Goal: Information Seeking & Learning: Learn about a topic

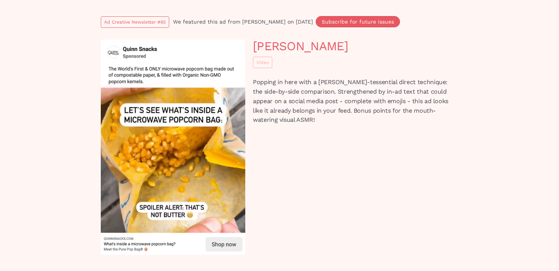
click at [311, 82] on p "Popping in here with a [PERSON_NAME]-tessential direct technique: the side-by-s…" at bounding box center [355, 101] width 205 height 47
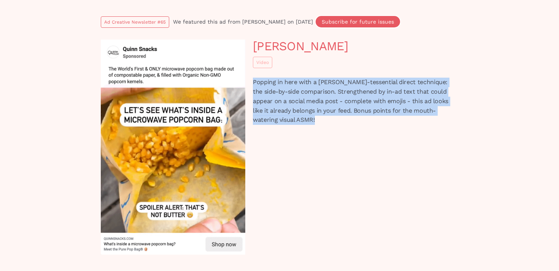
click at [311, 82] on p "Popping in here with a [PERSON_NAME]-tessential direct technique: the side-by-s…" at bounding box center [355, 101] width 205 height 47
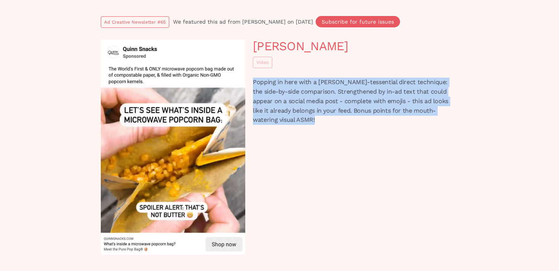
click at [311, 82] on p "Popping in here with a [PERSON_NAME]-tessential direct technique: the side-by-s…" at bounding box center [355, 101] width 205 height 47
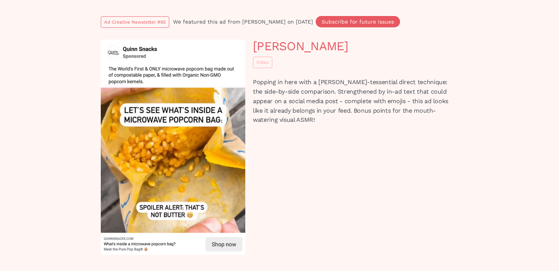
click at [311, 93] on p "Popping in here with a [PERSON_NAME]-tessential direct technique: the side-by-s…" at bounding box center [355, 101] width 205 height 47
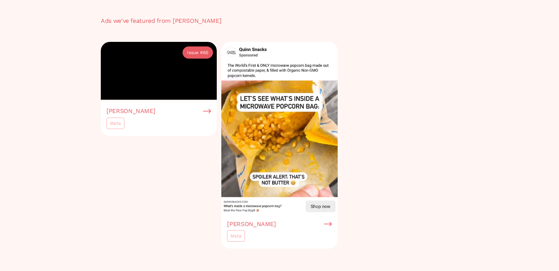
scroll to position [327, 0]
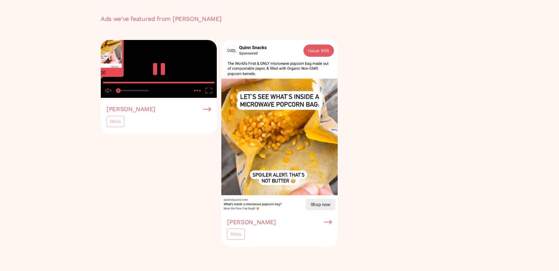
drag, startPoint x: 208, startPoint y: 196, endPoint x: 95, endPoint y: 193, distance: 112.6
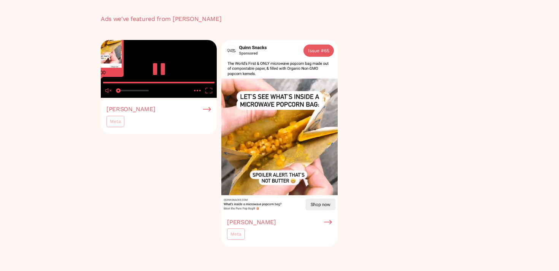
click at [103, 87] on input "seek" at bounding box center [158, 83] width 111 height 10
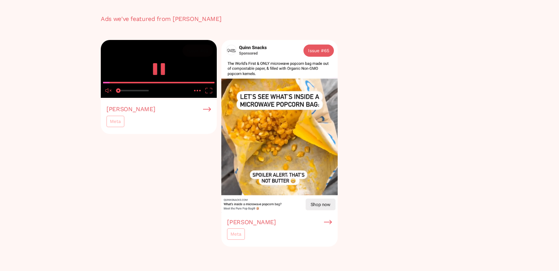
click at [151, 98] on video at bounding box center [159, 69] width 116 height 58
drag, startPoint x: 110, startPoint y: 197, endPoint x: 102, endPoint y: 196, distance: 8.4
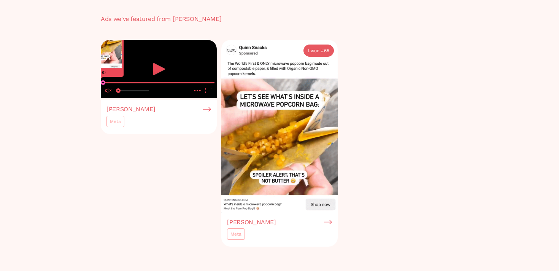
type input "0"
click at [103, 87] on input "seek" at bounding box center [158, 83] width 111 height 10
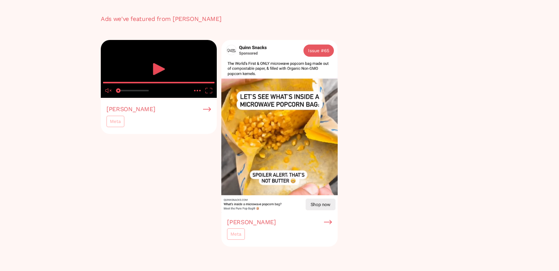
click at [159, 75] on icon "play" at bounding box center [159, 69] width 12 height 12
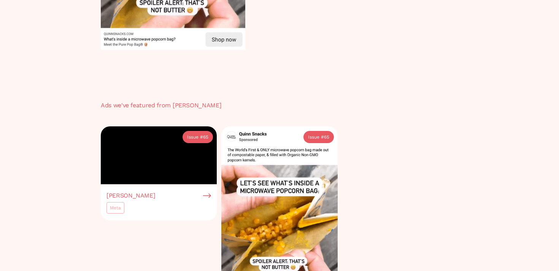
scroll to position [126, 0]
